Goal: Task Accomplishment & Management: Complete application form

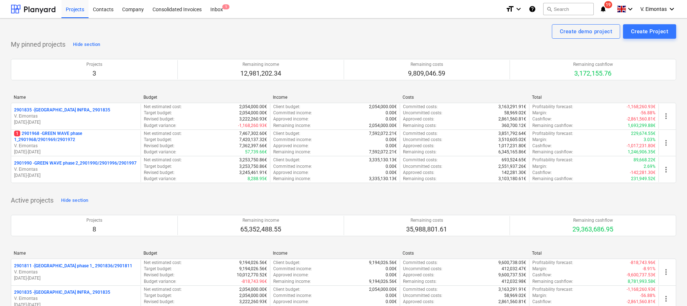
drag, startPoint x: 84, startPoint y: 9, endPoint x: 104, endPoint y: 36, distance: 33.5
click at [84, 9] on div "Projects" at bounding box center [74, 9] width 27 height 18
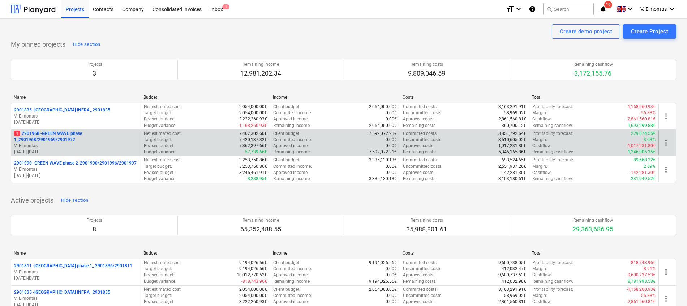
click at [61, 132] on p "1 2901968 - GREEN WAVE phase 1_2901968/2901969/2901972" at bounding box center [76, 136] width 124 height 12
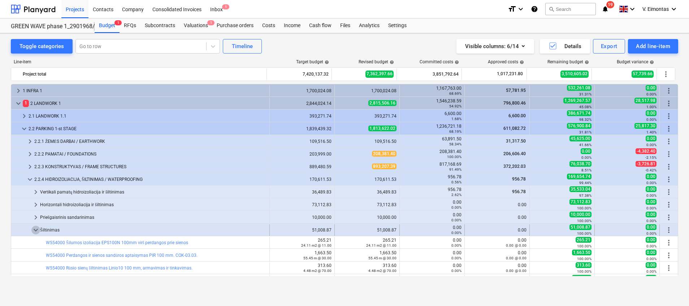
click at [36, 228] on span "keyboard_arrow_down" at bounding box center [35, 229] width 9 height 9
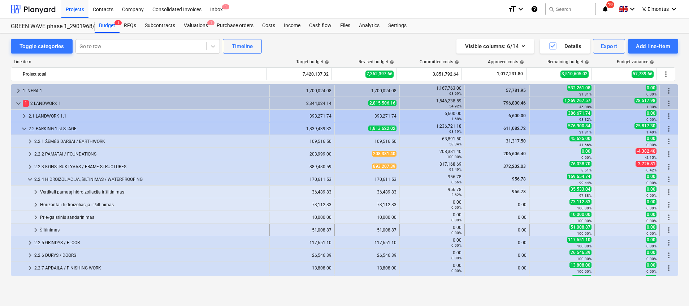
click at [34, 226] on span "keyboard_arrow_right" at bounding box center [35, 229] width 9 height 9
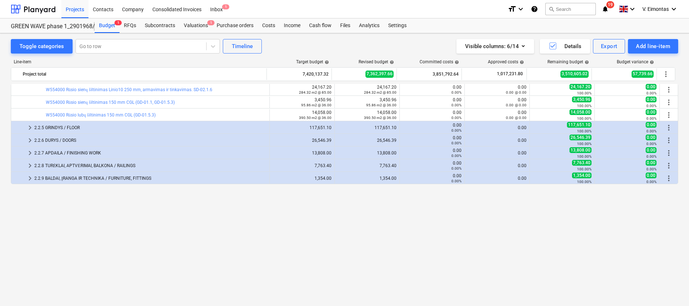
scroll to position [54, 0]
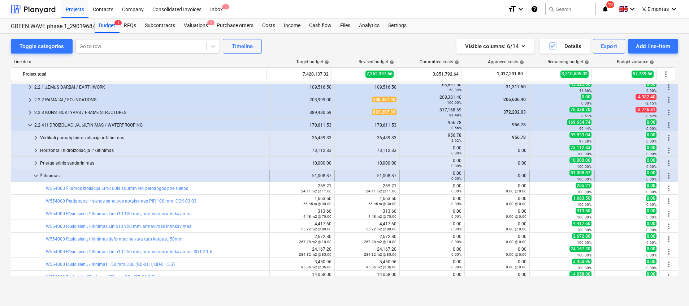
click at [31, 176] on div at bounding box center [22, 176] width 17 height 12
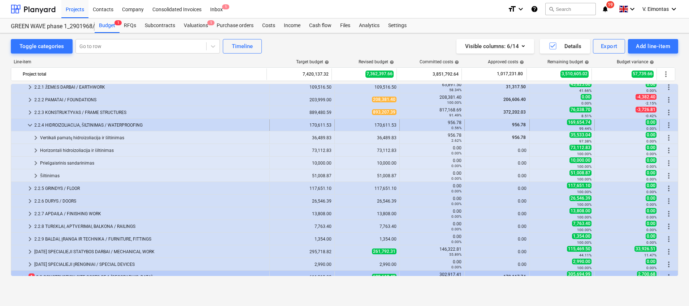
click at [30, 124] on span "keyboard_arrow_down" at bounding box center [30, 125] width 9 height 9
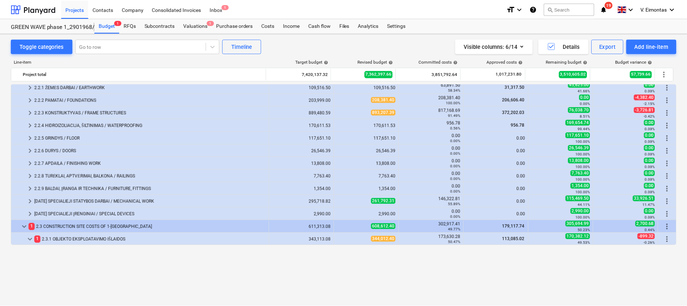
scroll to position [0, 0]
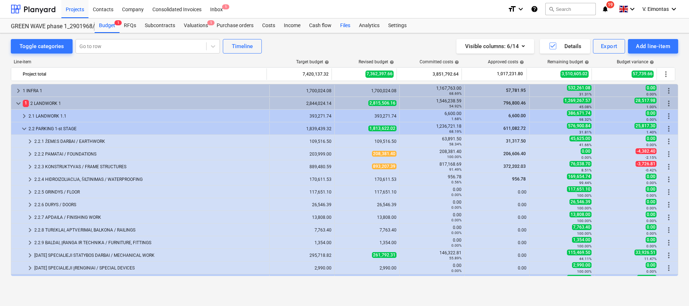
click at [341, 24] on div "Files" at bounding box center [345, 25] width 19 height 14
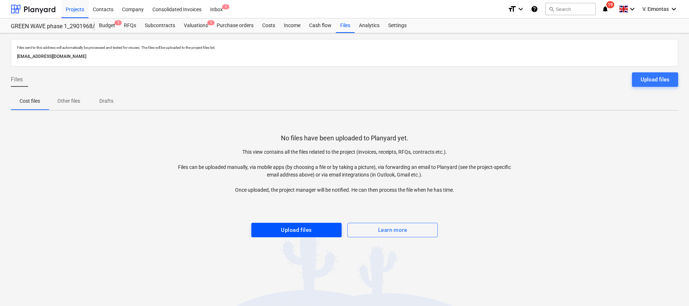
click at [301, 226] on div "Upload files" at bounding box center [296, 229] width 31 height 9
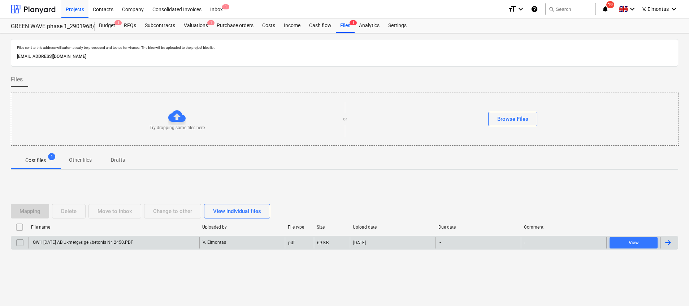
click at [108, 240] on div "GW1 [DATE] AB Ukmergės gelžbetonis Nr. 2450.PDF" at bounding box center [83, 242] width 102 height 5
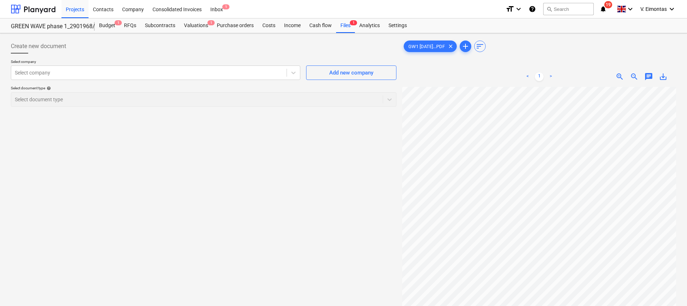
scroll to position [76, 22]
click at [86, 74] on div at bounding box center [149, 72] width 268 height 7
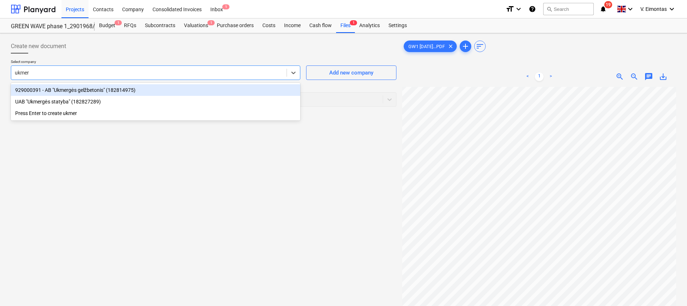
type input "ukmerg"
click at [120, 92] on div "929000391 - AB "Ukmergės gelžbetonis" (182814975)" at bounding box center [155, 90] width 289 height 12
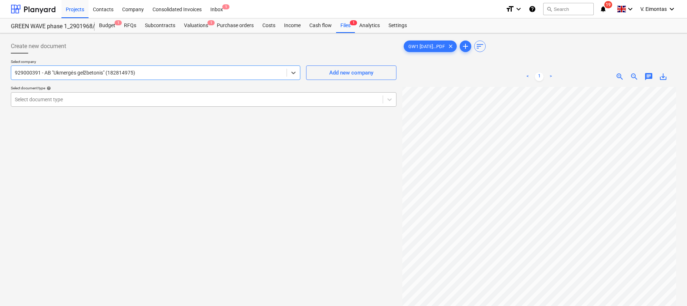
click at [57, 95] on div "Select document type" at bounding box center [196, 99] width 371 height 10
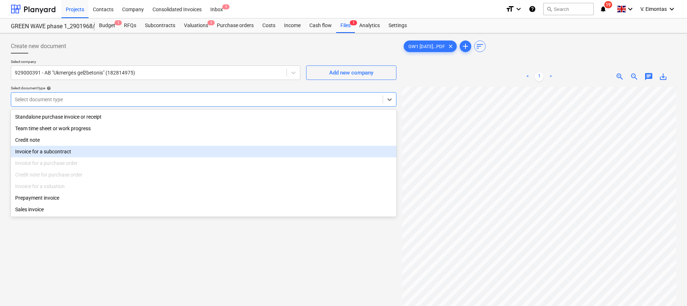
click at [125, 150] on div "Invoice for a subcontract" at bounding box center [203, 152] width 385 height 12
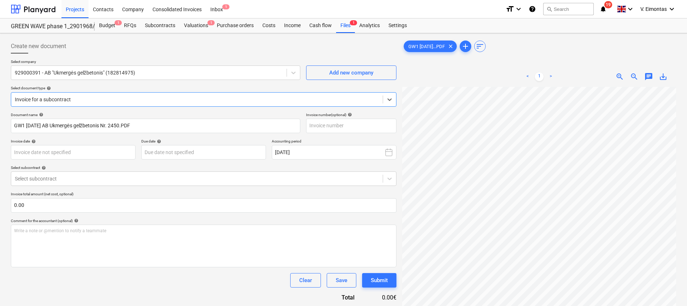
scroll to position [0, 22]
click at [341, 125] on input "text" at bounding box center [351, 126] width 90 height 14
type input "2450"
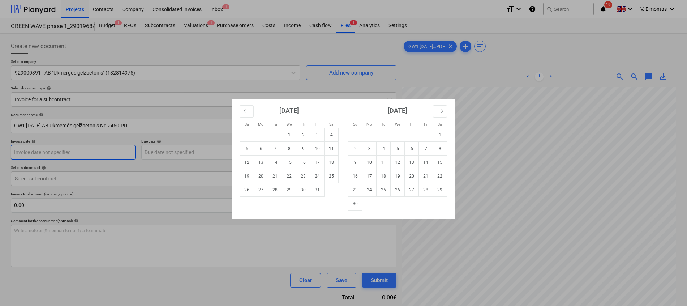
click at [85, 155] on body "Projects Contacts Company Consolidated Invoices Inbox 1 format_size keyboard_ar…" at bounding box center [343, 153] width 687 height 306
click at [573, 152] on div "Su Mo Tu We Th Fr Sa Su Mo Tu We Th Fr Sa [DATE] 1 2 3 4 5 6 7 8 9 10 11 12 13 …" at bounding box center [343, 153] width 687 height 306
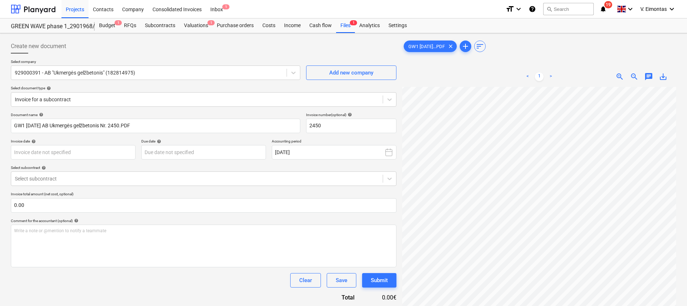
scroll to position [0, 38]
click at [55, 151] on body "Projects Contacts Company Consolidated Invoices Inbox 1 format_size keyboard_ar…" at bounding box center [343, 153] width 687 height 306
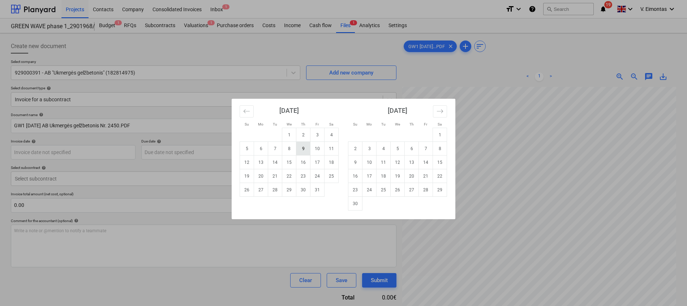
click at [305, 146] on td "9" at bounding box center [303, 149] width 14 height 14
type input "[DATE]"
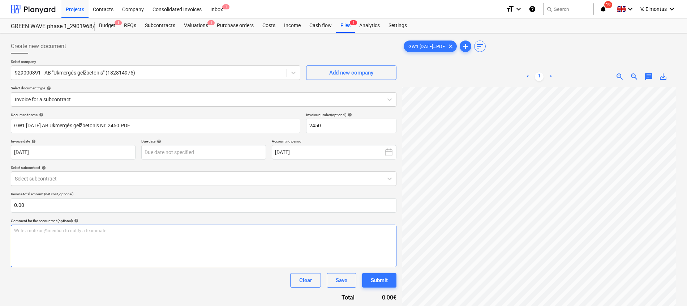
scroll to position [63, 10]
click at [206, 148] on body "Projects Contacts Company Consolidated Invoices Inbox 1 format_size keyboard_ar…" at bounding box center [343, 153] width 687 height 306
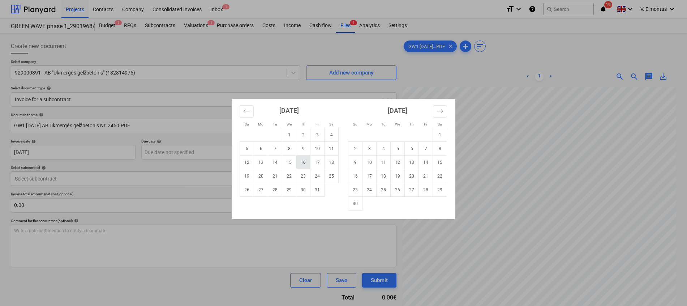
click at [304, 163] on td "16" at bounding box center [303, 162] width 14 height 14
type input "[DATE]"
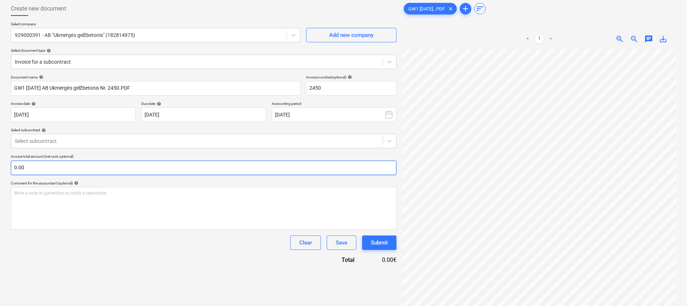
scroll to position [54, 0]
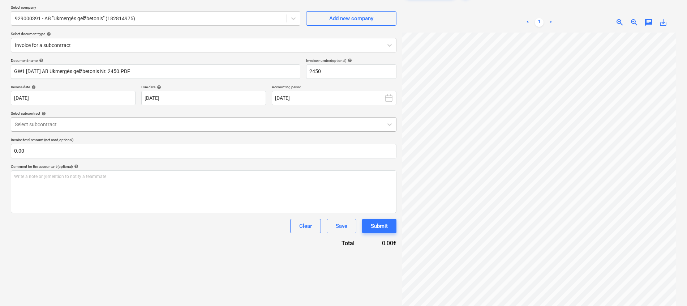
click at [50, 126] on div at bounding box center [197, 124] width 364 height 7
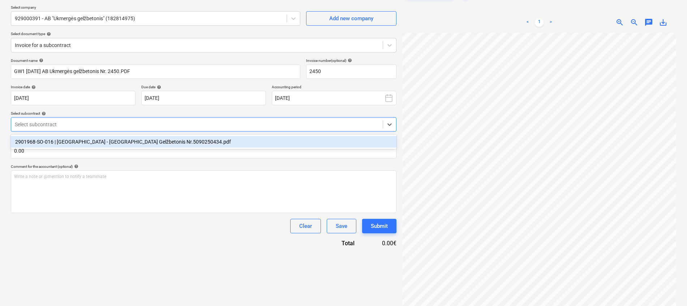
click at [134, 139] on div "2901968-SO-016 | [GEOGRAPHIC_DATA] - [GEOGRAPHIC_DATA] Gelžbetonis Nr.509025043…" at bounding box center [203, 142] width 385 height 12
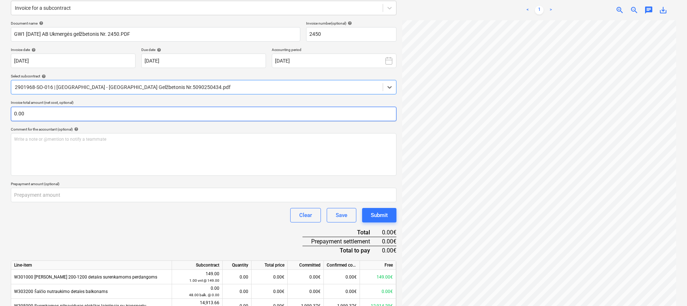
scroll to position [108, 0]
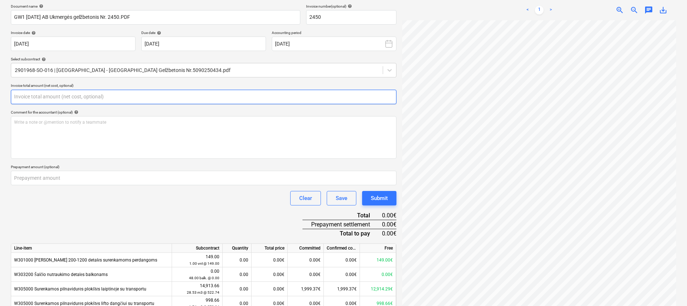
click at [206, 96] on input "text" at bounding box center [203, 97] width 385 height 14
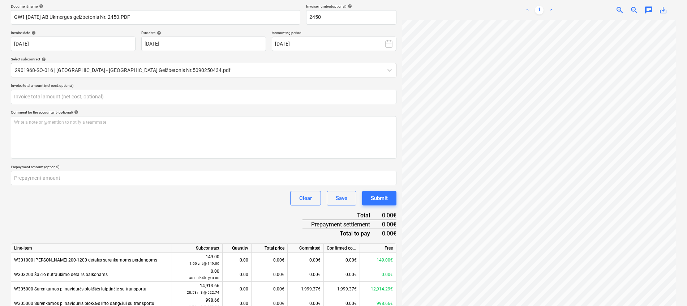
type input "0.00"
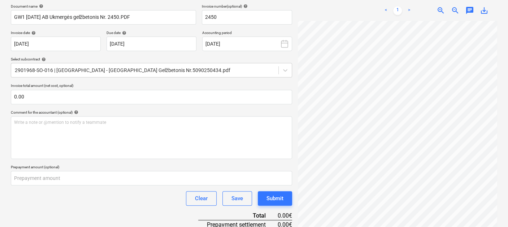
scroll to position [138, 112]
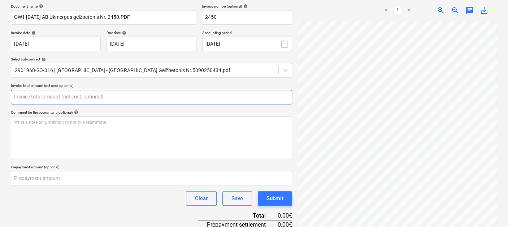
click at [132, 99] on input "text" at bounding box center [151, 97] width 281 height 14
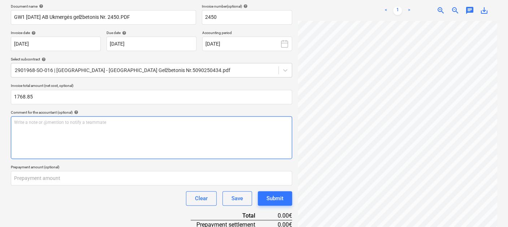
type input "1,768.85"
click at [183, 139] on div "Write a note or @mention to notify a teammate [PERSON_NAME]" at bounding box center [151, 137] width 281 height 43
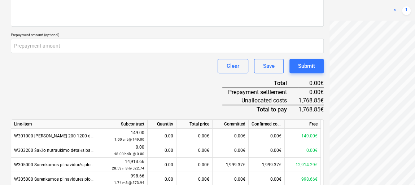
scroll to position [64, 24]
click at [262, 81] on div "Create new document Select company 929000391 - AB "Ukmergės gelžbetonis" (18281…" at bounding box center [247, 60] width 478 height 528
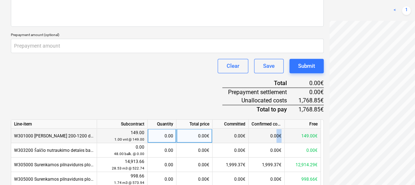
drag, startPoint x: 287, startPoint y: 134, endPoint x: 276, endPoint y: 130, distance: 11.3
click at [0, 0] on div "W301000 [PERSON_NAME] 200-1200 detalės surenkamoms perdangoms 149.00 1.00 vnt @…" at bounding box center [0, 0] width 0 height 0
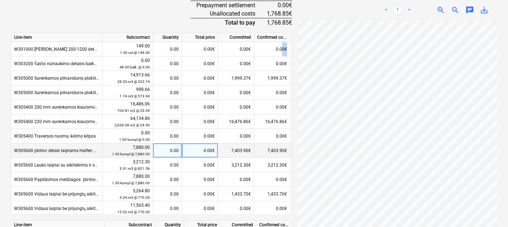
scroll to position [0, 0]
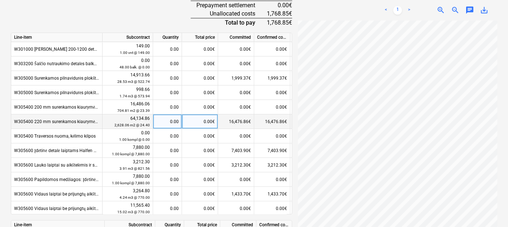
click at [201, 121] on div "0.00€" at bounding box center [200, 121] width 36 height 14
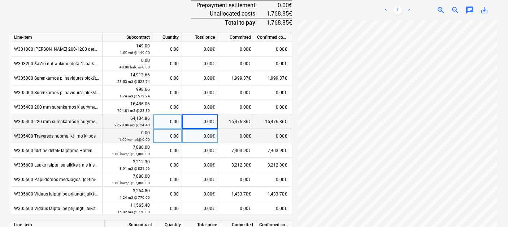
scroll to position [122, 112]
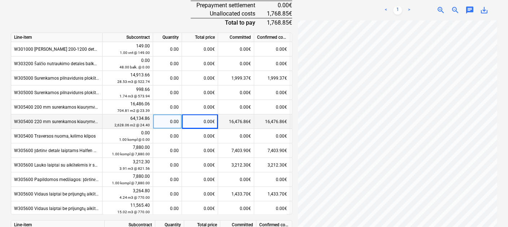
click at [208, 121] on div "0.00€" at bounding box center [200, 121] width 36 height 14
type input "1768.85"
click at [162, 15] on div "Document name help GW1 [DATE] AB Ukmergės gelžbetonis Nr. 2450.PDF Invoice numb…" at bounding box center [151, 26] width 281 height 482
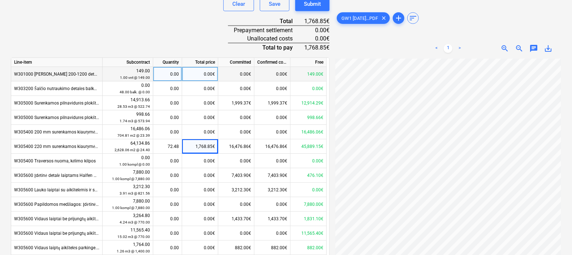
scroll to position [282, 0]
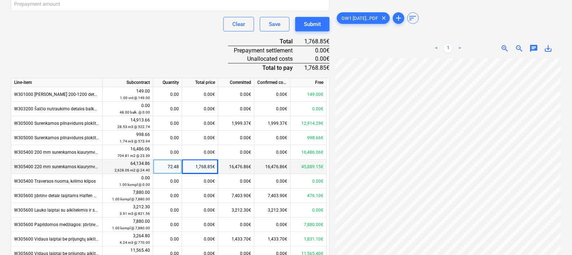
click at [206, 168] on div "1,768.85€" at bounding box center [200, 166] width 36 height 14
click at [204, 167] on input "1768.85" at bounding box center [200, 166] width 36 height 14
type input "1568.85"
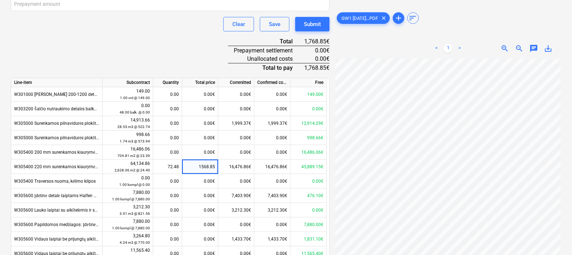
click at [165, 58] on div "Document name help GW1 [DATE] AB Ukmergės gelžbetonis Nr. 2450.PDF Invoice numb…" at bounding box center [170, 82] width 319 height 505
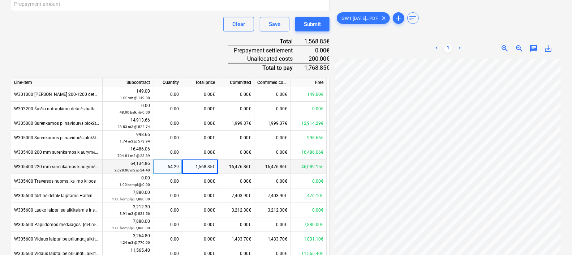
click at [190, 169] on div "1,568.85€" at bounding box center [200, 166] width 36 height 14
click at [208, 167] on input "1568.85" at bounding box center [200, 166] width 36 height 14
click at [203, 164] on input "1568.85" at bounding box center [200, 166] width 36 height 14
type input "1768.85"
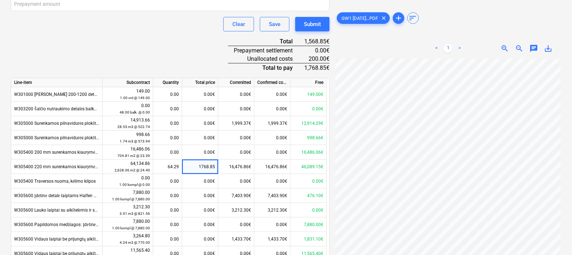
click at [173, 39] on div "Document name help GW1 [DATE] AB Ukmergės gelžbetonis Nr. 2450.PDF Invoice numb…" at bounding box center [170, 82] width 319 height 505
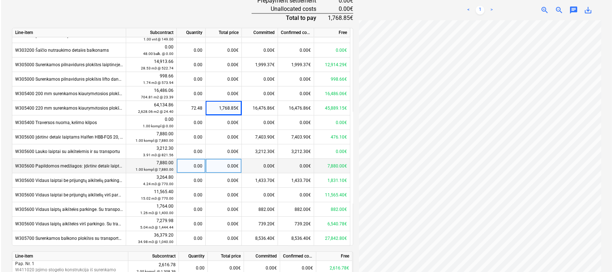
scroll to position [365, 0]
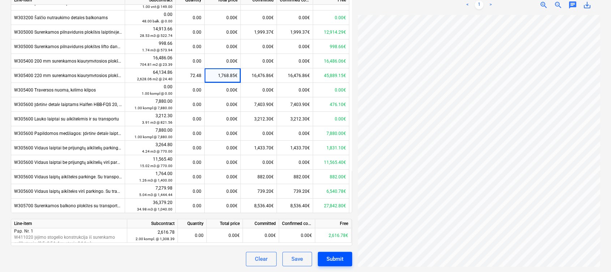
click at [338, 258] on div "Submit" at bounding box center [334, 258] width 17 height 9
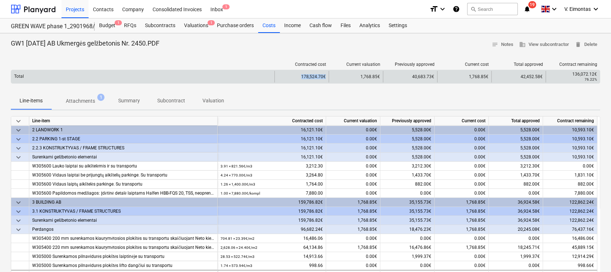
drag, startPoint x: 302, startPoint y: 77, endPoint x: 326, endPoint y: 80, distance: 23.7
click at [326, 80] on div "178,524.70€" at bounding box center [301, 77] width 54 height 12
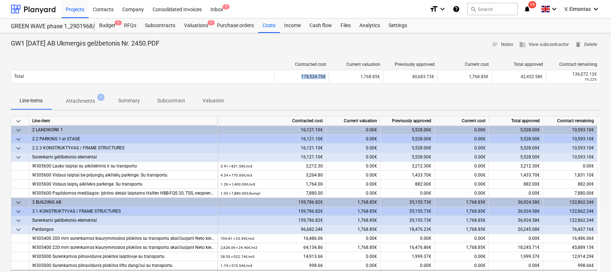
drag, startPoint x: 326, startPoint y: 80, endPoint x: 385, endPoint y: 99, distance: 62.3
click at [385, 96] on div "Line-items Attachments 1 Summary Subcontract Valuation" at bounding box center [305, 100] width 589 height 17
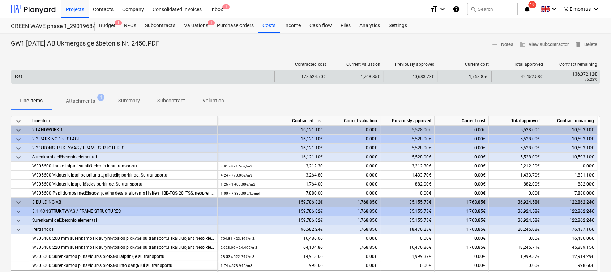
drag, startPoint x: 352, startPoint y: 77, endPoint x: 360, endPoint y: 77, distance: 8.3
click at [360, 77] on div "1,768.85€" at bounding box center [355, 77] width 54 height 12
drag, startPoint x: 360, startPoint y: 76, endPoint x: 384, endPoint y: 79, distance: 24.7
click at [384, 79] on div "Total 178,524.70€ 1,768.85€ 40,683.73€ 1,768.85€ 42,452.58€ 136,072.12€ 76.22%" at bounding box center [305, 77] width 588 height 12
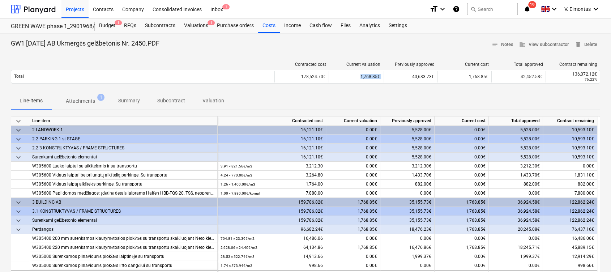
drag, startPoint x: 384, startPoint y: 79, endPoint x: 367, endPoint y: 91, distance: 20.7
click at [367, 91] on div "Contracted cost Current valuation Previously approved Current cost Total approv…" at bounding box center [305, 74] width 589 height 36
click at [422, 92] on div "Line-items Attachments 1 Summary Subcontract Valuation" at bounding box center [305, 100] width 589 height 17
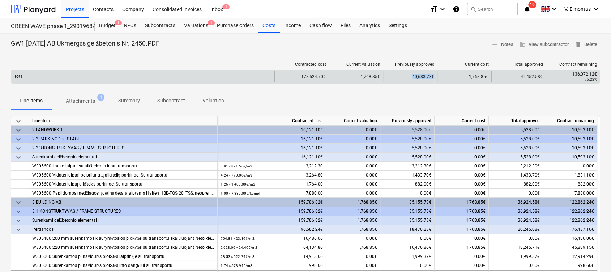
drag, startPoint x: 434, startPoint y: 76, endPoint x: 402, endPoint y: 82, distance: 32.4
click at [402, 82] on div "40,683.73€" at bounding box center [410, 77] width 54 height 12
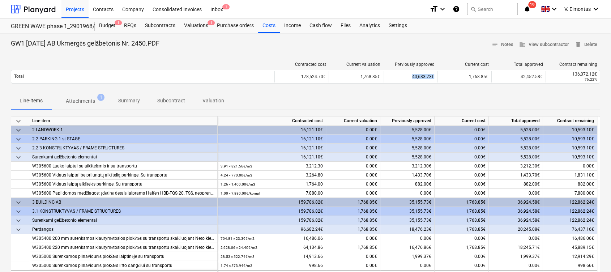
drag, startPoint x: 402, startPoint y: 82, endPoint x: 419, endPoint y: 95, distance: 21.6
click at [419, 95] on div "Line-items Attachments 1 Summary Subcontract Valuation" at bounding box center [305, 100] width 589 height 17
click at [78, 12] on div "Projects" at bounding box center [74, 9] width 27 height 18
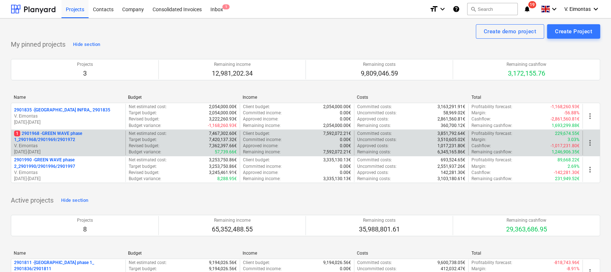
click at [68, 133] on p "1 2901968 - GREEN WAVE phase 1_2901968/2901969/2901972" at bounding box center [68, 136] width 108 height 12
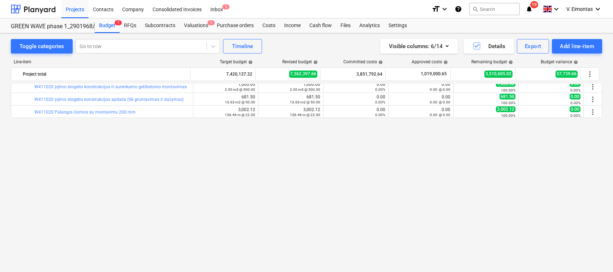
scroll to position [530, 0]
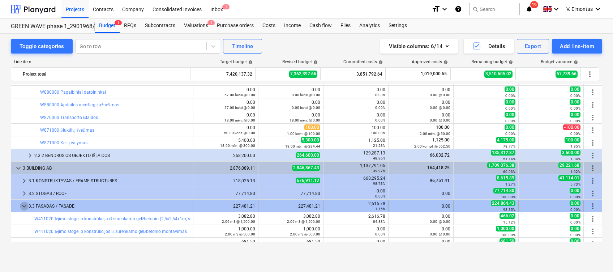
click at [23, 209] on span "keyboard_arrow_down" at bounding box center [24, 206] width 9 height 9
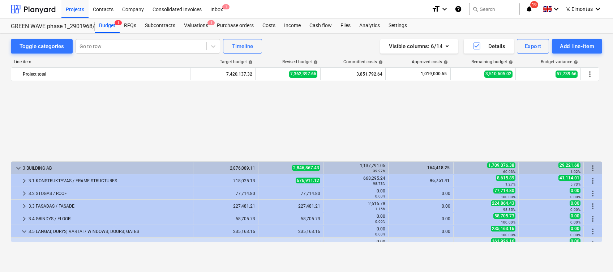
scroll to position [626, 0]
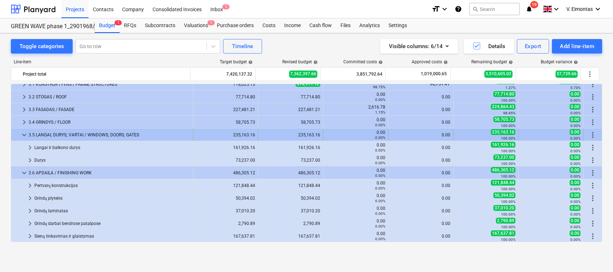
click at [22, 137] on span "keyboard_arrow_down" at bounding box center [24, 134] width 9 height 9
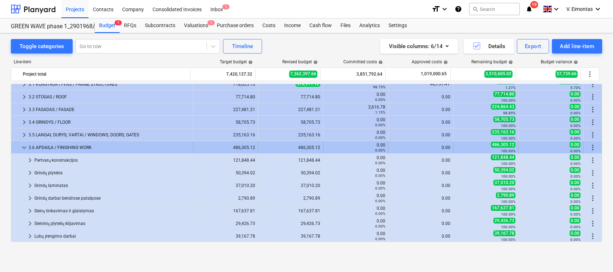
click at [22, 148] on span "keyboard_arrow_down" at bounding box center [24, 147] width 9 height 9
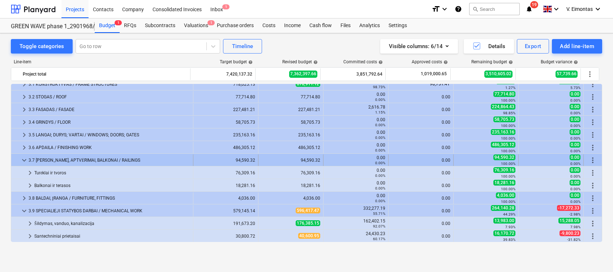
click at [24, 162] on span "keyboard_arrow_down" at bounding box center [24, 160] width 9 height 9
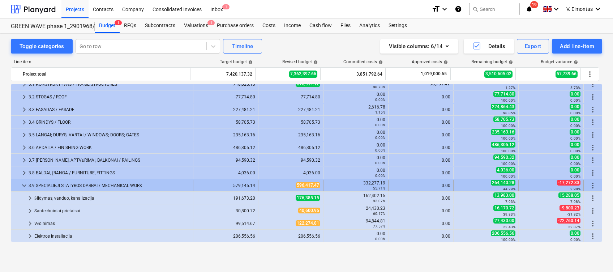
click at [23, 187] on span "keyboard_arrow_down" at bounding box center [24, 185] width 9 height 9
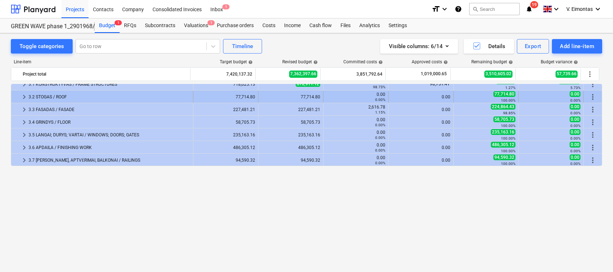
scroll to position [530, 0]
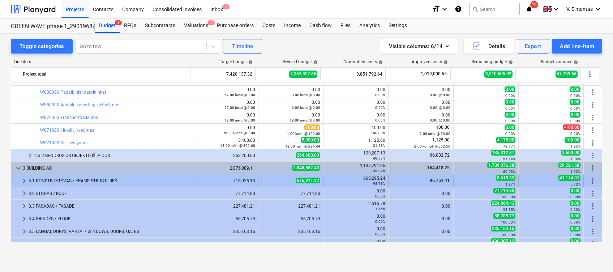
click at [76, 179] on div "3.1 KONSTRUKTYVAS / FRAME STRUCTURES" at bounding box center [109, 181] width 161 height 12
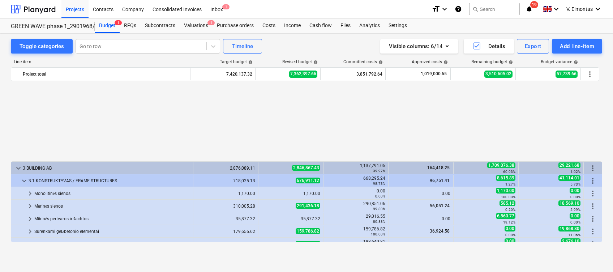
scroll to position [626, 0]
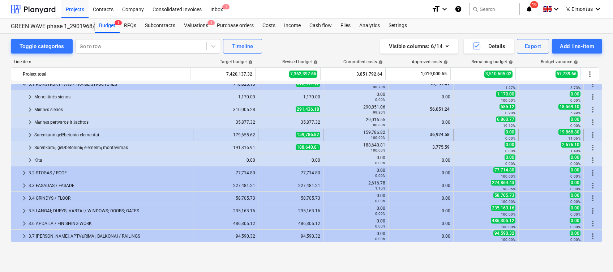
click at [84, 131] on div "Surenkami gelžbetonio elementai" at bounding box center [112, 135] width 156 height 12
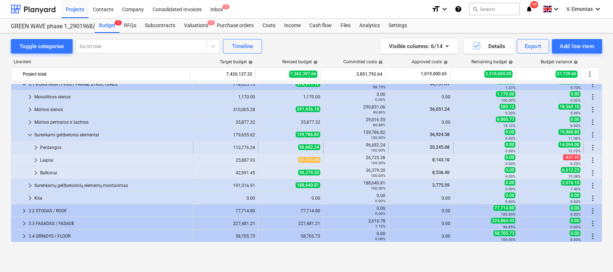
click at [53, 147] on div "Perdangos" at bounding box center [115, 148] width 150 height 12
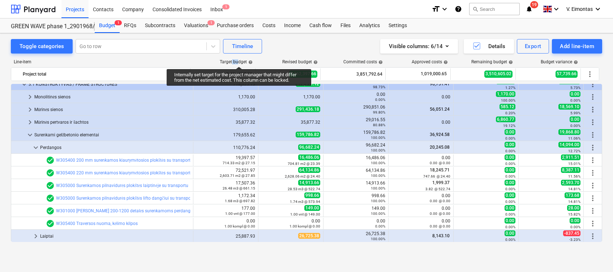
drag, startPoint x: 232, startPoint y: 60, endPoint x: 239, endPoint y: 60, distance: 6.5
click at [239, 60] on div "Target budget help" at bounding box center [236, 61] width 33 height 5
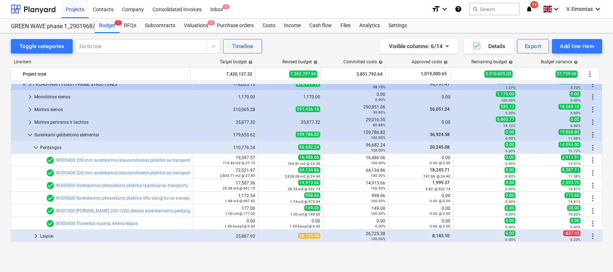
click at [212, 62] on div "Target budget help" at bounding box center [223, 61] width 65 height 5
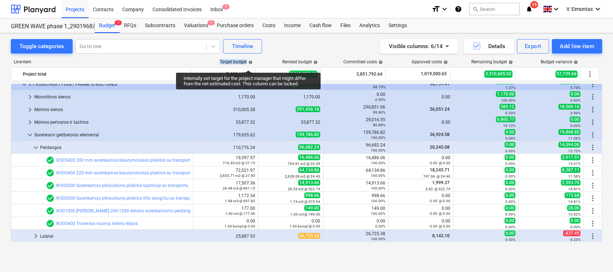
drag, startPoint x: 217, startPoint y: 62, endPoint x: 248, endPoint y: 64, distance: 31.1
click at [248, 64] on div "Target budget help" at bounding box center [223, 61] width 65 height 5
copy div "Target budget"
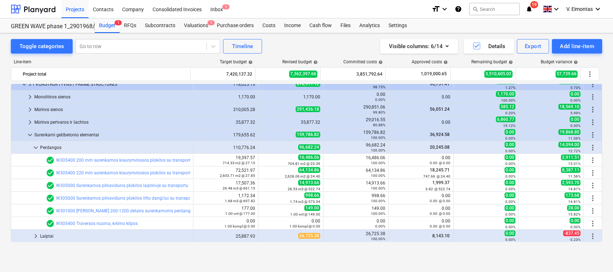
click at [301, 41] on div "Toggle categories Go to row Timeline Visible columns : 6/14 Details Export Add …" at bounding box center [306, 46] width 591 height 14
drag, startPoint x: 280, startPoint y: 61, endPoint x: 311, endPoint y: 58, distance: 31.5
click at [311, 58] on div "Line-item Target budget help Revised budget help Committed costs help Approved …" at bounding box center [306, 151] width 591 height 197
drag, startPoint x: 311, startPoint y: 58, endPoint x: 302, endPoint y: 46, distance: 15.2
click at [302, 45] on div "Toggle categories Go to row Timeline Visible columns : 6/14 Details Export Add …" at bounding box center [306, 46] width 591 height 14
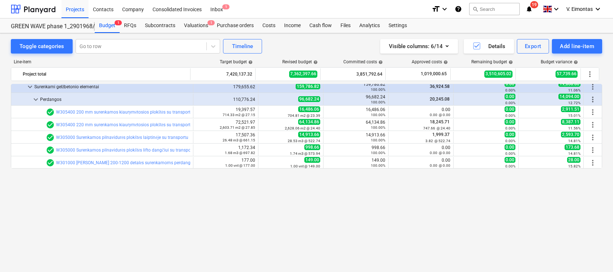
scroll to position [578, 0]
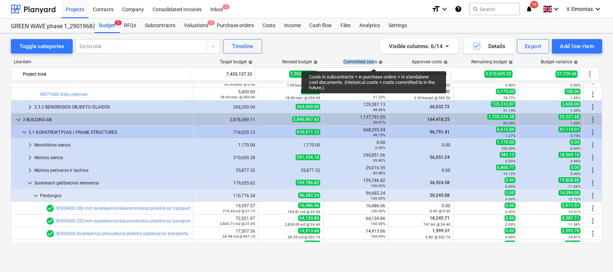
drag, startPoint x: 344, startPoint y: 62, endPoint x: 374, endPoint y: 62, distance: 29.6
click at [374, 62] on div "Committed costs help" at bounding box center [362, 61] width 39 height 5
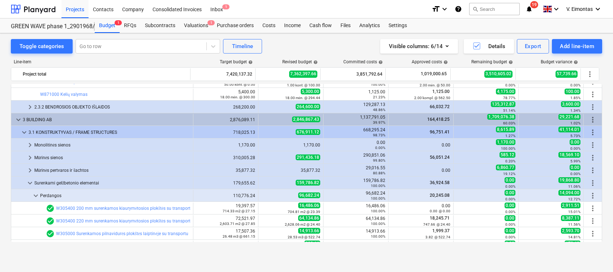
drag, startPoint x: 374, startPoint y: 62, endPoint x: 361, endPoint y: 44, distance: 21.5
click at [361, 44] on div "Visible columns : 6/14 Details Export Add line-item" at bounding box center [462, 46] width 280 height 14
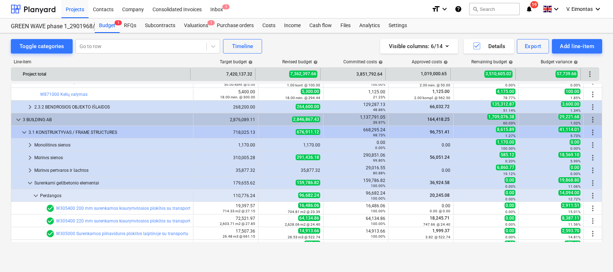
click at [364, 75] on div "3,851,792.64" at bounding box center [352, 74] width 59 height 12
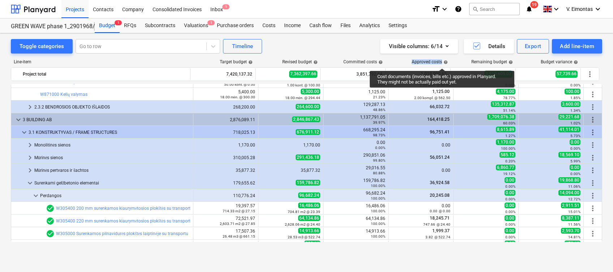
drag, startPoint x: 412, startPoint y: 61, endPoint x: 442, endPoint y: 62, distance: 29.6
click at [442, 62] on div "Approved costs help" at bounding box center [430, 61] width 36 height 5
click at [340, 53] on div "Visible columns : 6/14 Details Export Add line-item" at bounding box center [462, 46] width 280 height 14
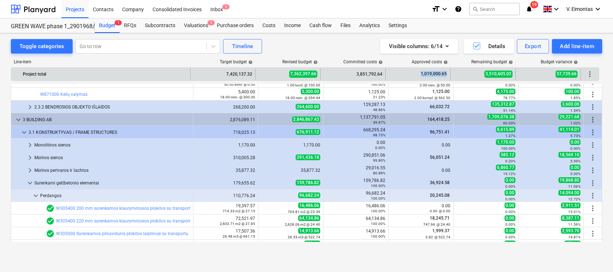
drag, startPoint x: 420, startPoint y: 76, endPoint x: 448, endPoint y: 75, distance: 28.2
click at [448, 75] on div "1,019,000.65" at bounding box center [417, 74] width 65 height 12
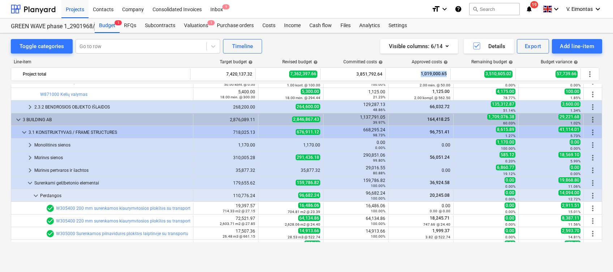
drag, startPoint x: 448, startPoint y: 75, endPoint x: 494, endPoint y: 61, distance: 48.2
click at [494, 58] on div "Line-item Target budget help Revised budget help Committed costs help Approved …" at bounding box center [306, 151] width 591 height 197
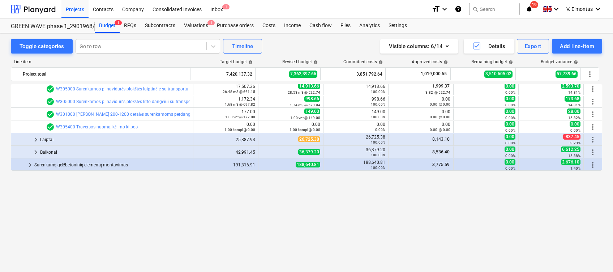
scroll to position [626, 0]
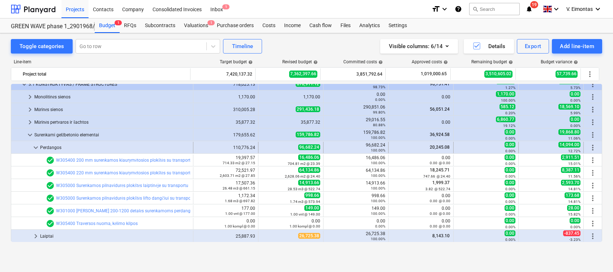
click at [77, 147] on div "Perdangos" at bounding box center [115, 148] width 150 height 12
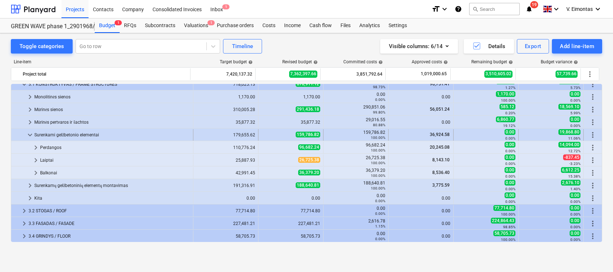
click at [56, 136] on div "Surenkami gelžbetonio elementai" at bounding box center [112, 135] width 156 height 12
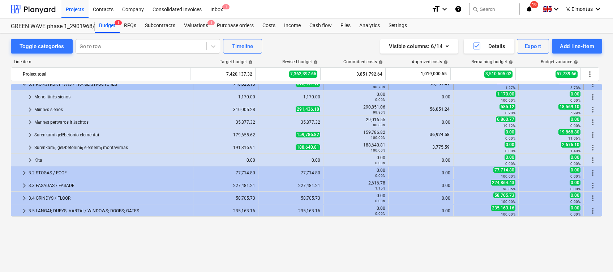
scroll to position [578, 0]
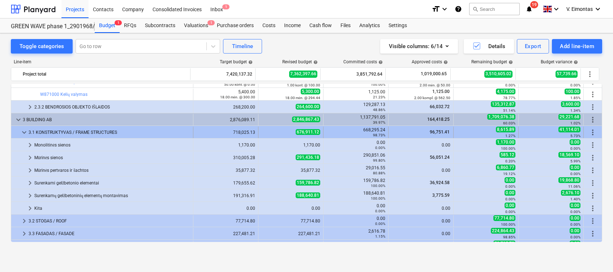
click at [19, 129] on div at bounding box center [17, 132] width 6 height 12
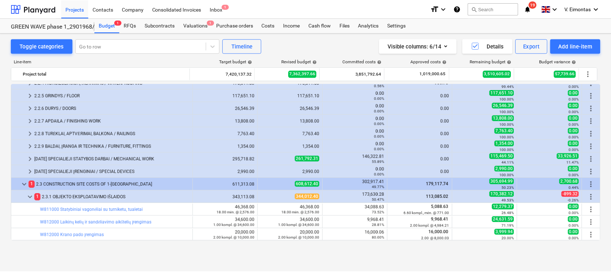
scroll to position [0, 0]
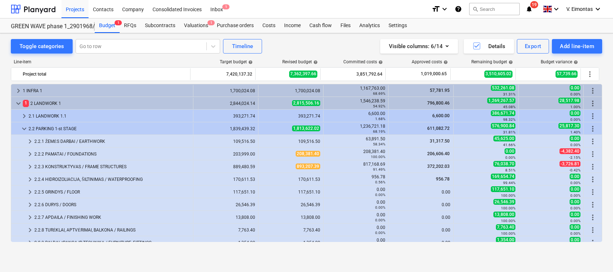
click at [362, 43] on div "Visible columns : 6/14 Details Export Add line-item" at bounding box center [462, 46] width 280 height 14
click at [342, 48] on div "Visible columns : 6/14 Details Export Add line-item" at bounding box center [462, 46] width 280 height 14
click at [345, 27] on div "Files" at bounding box center [345, 25] width 19 height 14
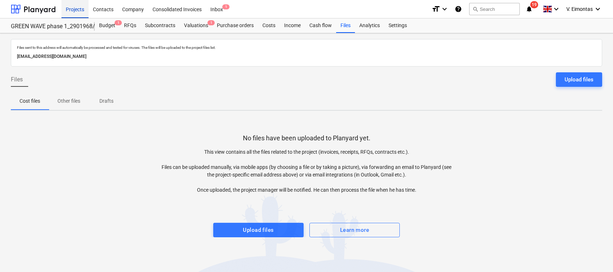
click at [76, 9] on div "Projects" at bounding box center [74, 9] width 27 height 18
